Goal: Information Seeking & Learning: Learn about a topic

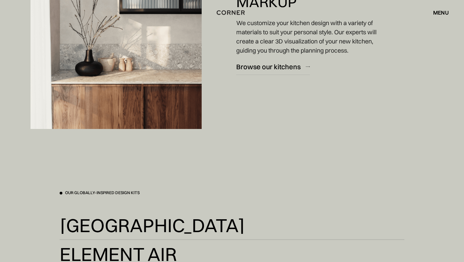
scroll to position [1063, 0]
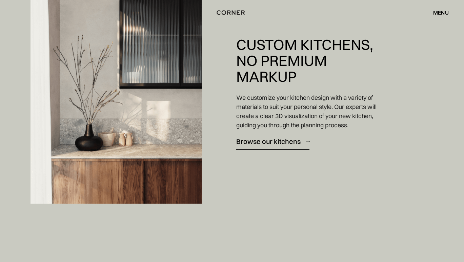
click at [276, 143] on div "Browse our kitchens" at bounding box center [268, 141] width 64 height 9
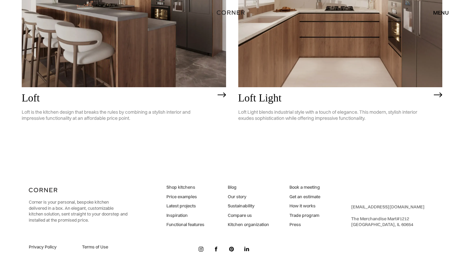
scroll to position [1733, 0]
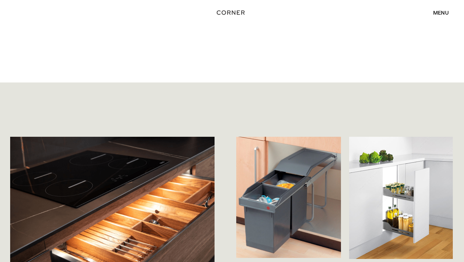
scroll to position [2393, 0]
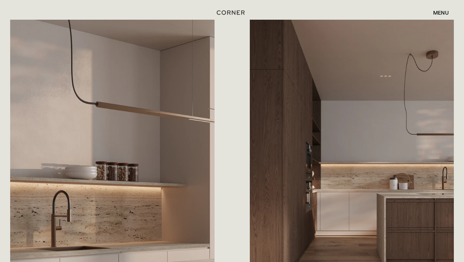
scroll to position [857, 0]
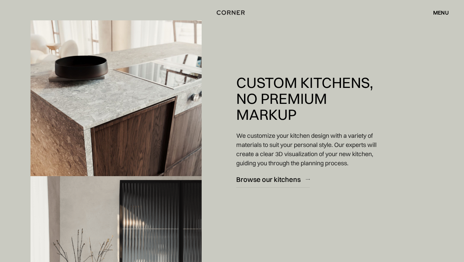
scroll to position [1180, 0]
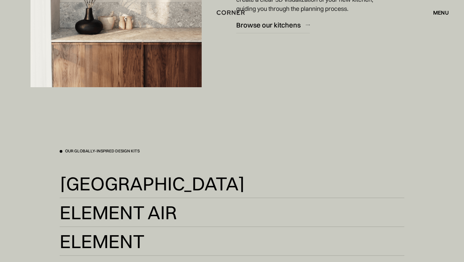
click at [281, 23] on div "Shop Kitchens Shop Kitchens How it works How it works Projects Projects Inspira…" at bounding box center [232, 12] width 464 height 25
click at [284, 23] on div "Shop Kitchens Shop Kitchens How it works How it works Projects Projects Inspira…" at bounding box center [232, 12] width 464 height 25
click at [293, 24] on div "Shop Kitchens Shop Kitchens How it works How it works Projects Projects Inspira…" at bounding box center [232, 12] width 464 height 25
click at [294, 26] on div "Browse our kitchens" at bounding box center [268, 24] width 64 height 9
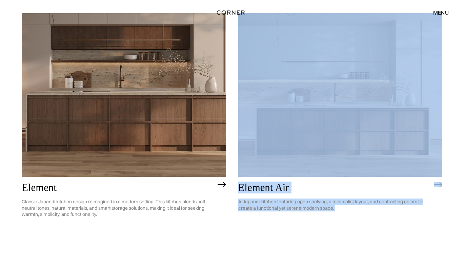
scroll to position [599, 0]
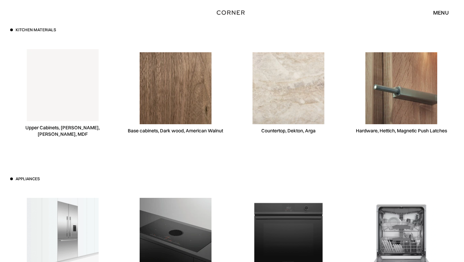
scroll to position [1792, 0]
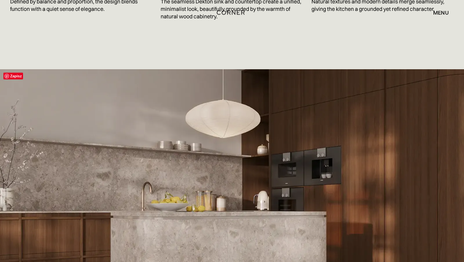
scroll to position [1271, 0]
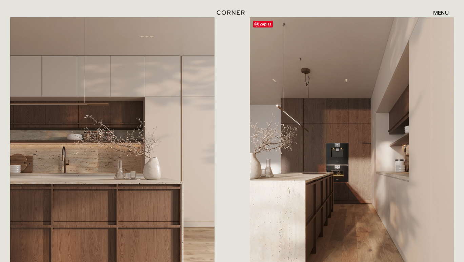
scroll to position [510, 0]
